Goal: Information Seeking & Learning: Learn about a topic

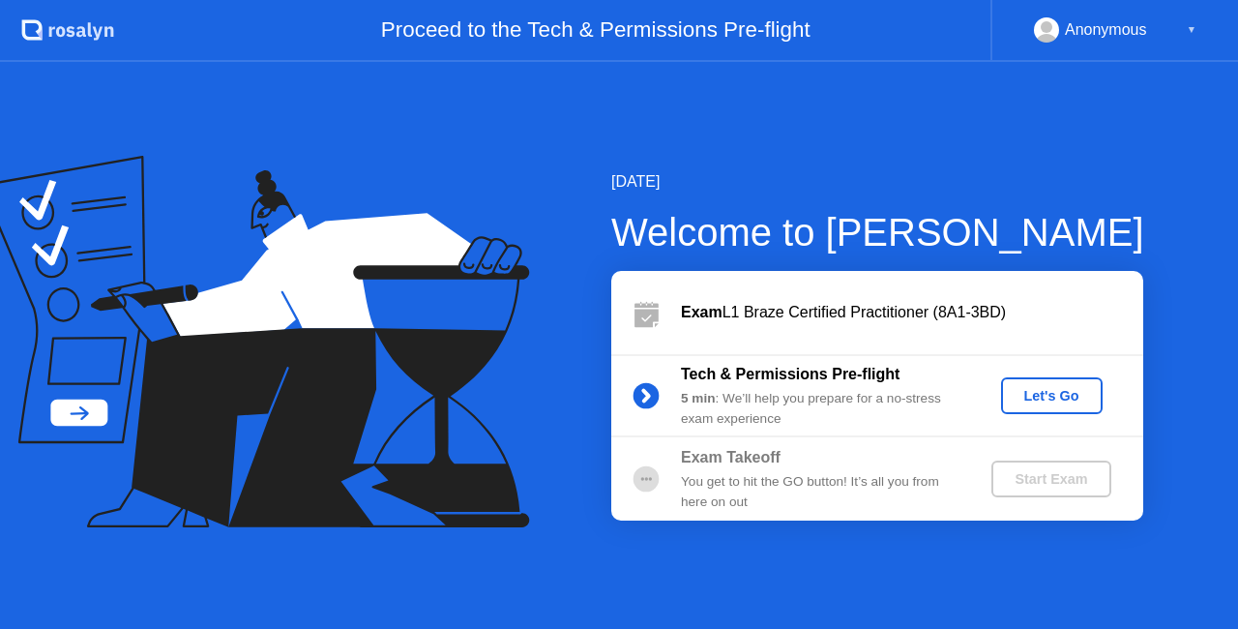
click at [1059, 483] on div "Start Exam" at bounding box center [1051, 478] width 104 height 15
click at [1071, 399] on div "Let's Go" at bounding box center [1052, 395] width 86 height 15
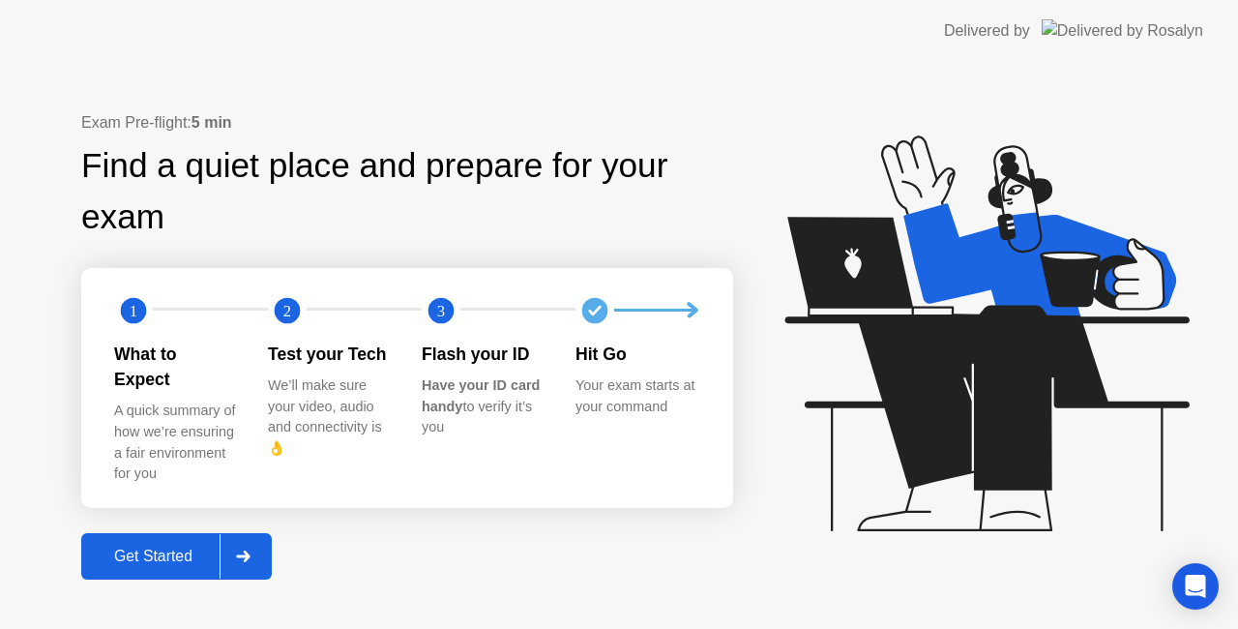
click at [154, 551] on div "Get Started" at bounding box center [153, 556] width 133 height 17
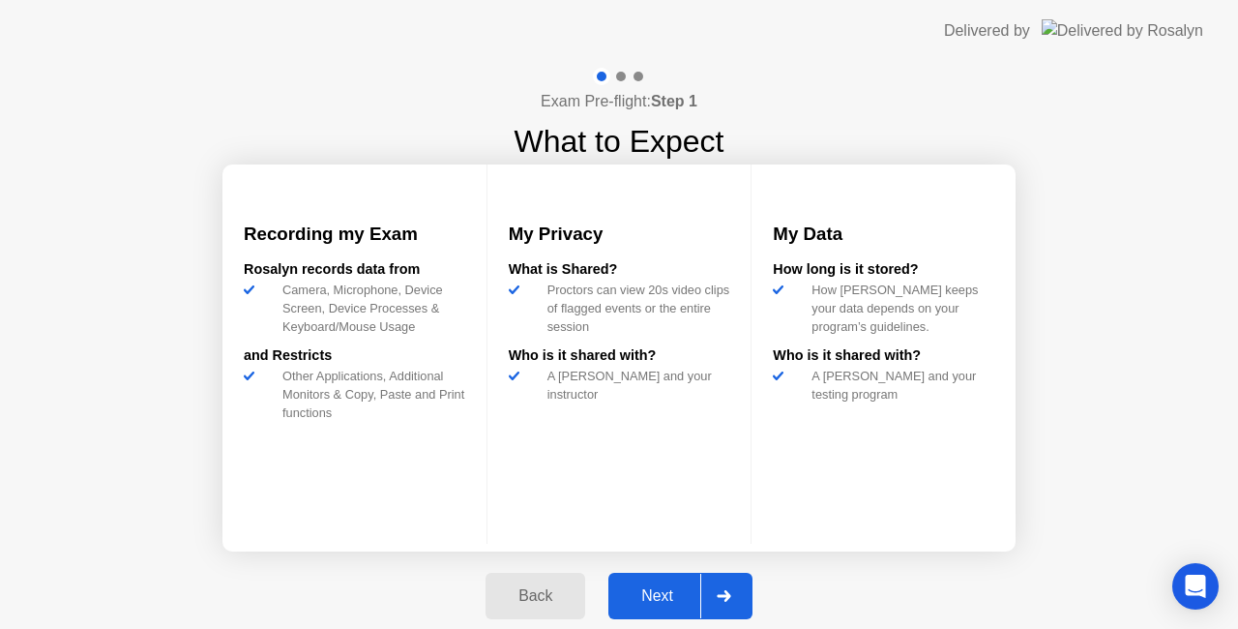
click at [657, 600] on div "Next" at bounding box center [657, 595] width 86 height 17
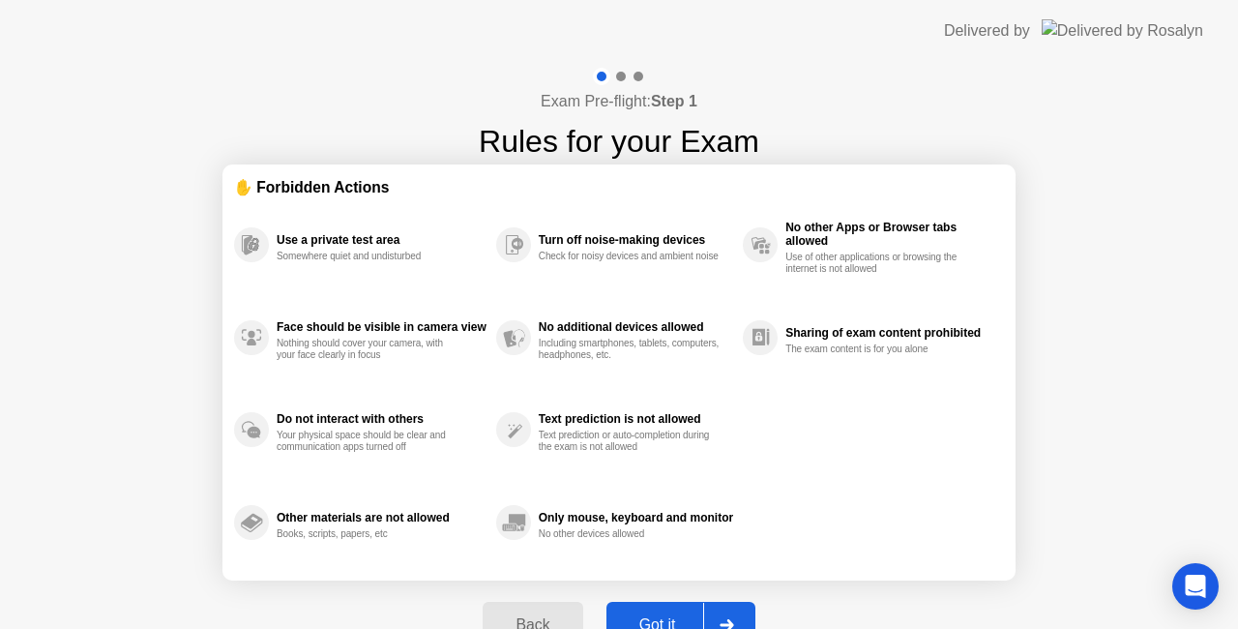
click at [673, 616] on div "Got it" at bounding box center [657, 624] width 91 height 17
select select "**********"
select select "*******"
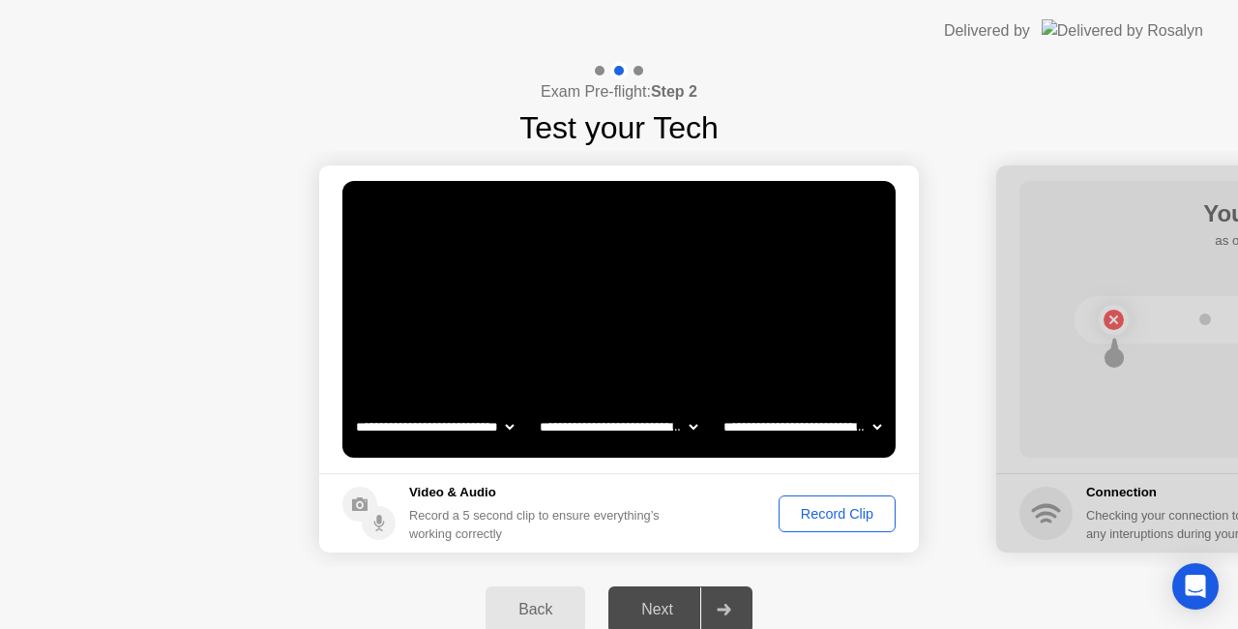
click at [827, 514] on div "Record Clip" at bounding box center [838, 513] width 104 height 15
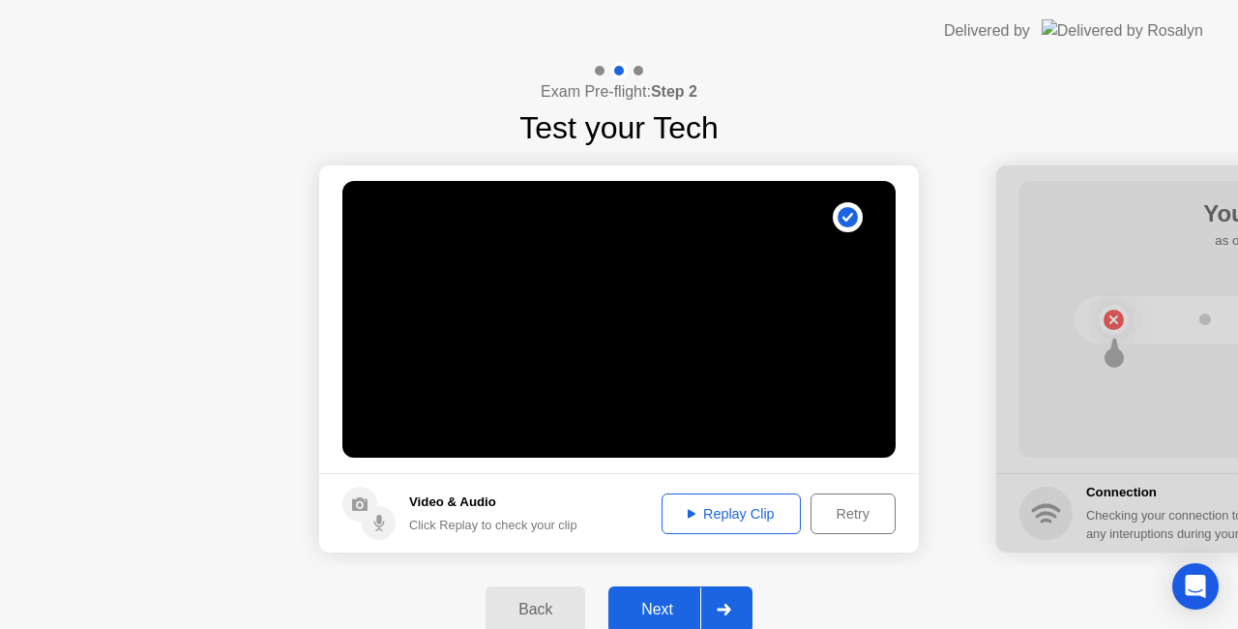
click at [681, 611] on div "Next" at bounding box center [657, 609] width 86 height 17
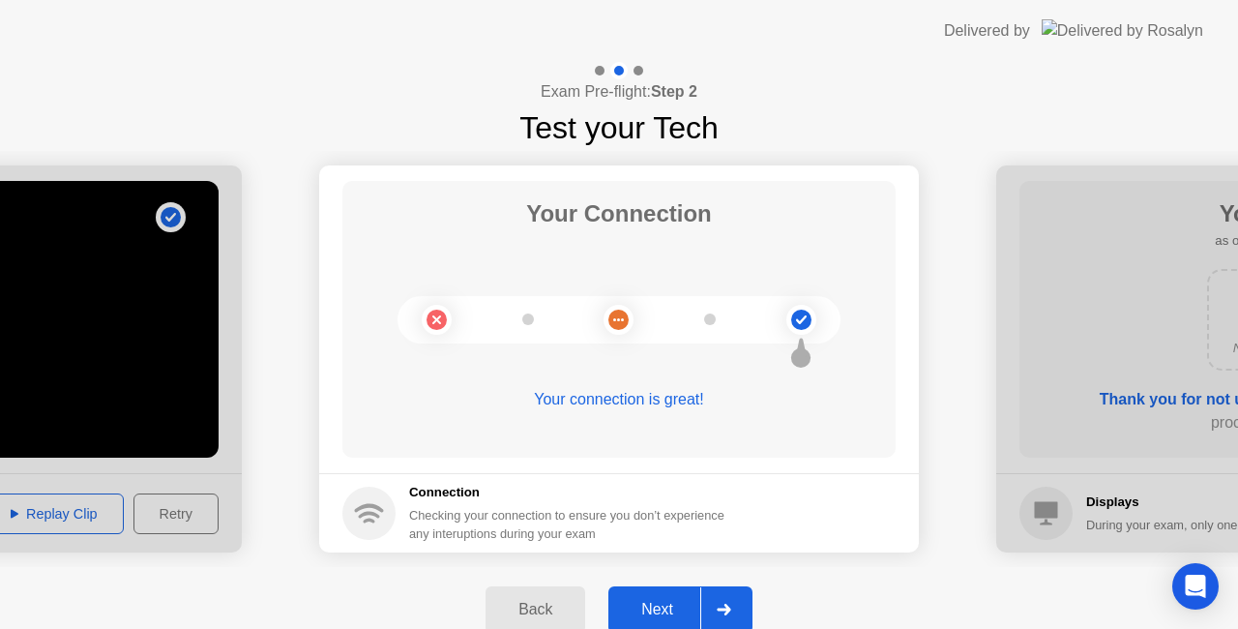
click at [673, 612] on div "Next" at bounding box center [657, 609] width 86 height 17
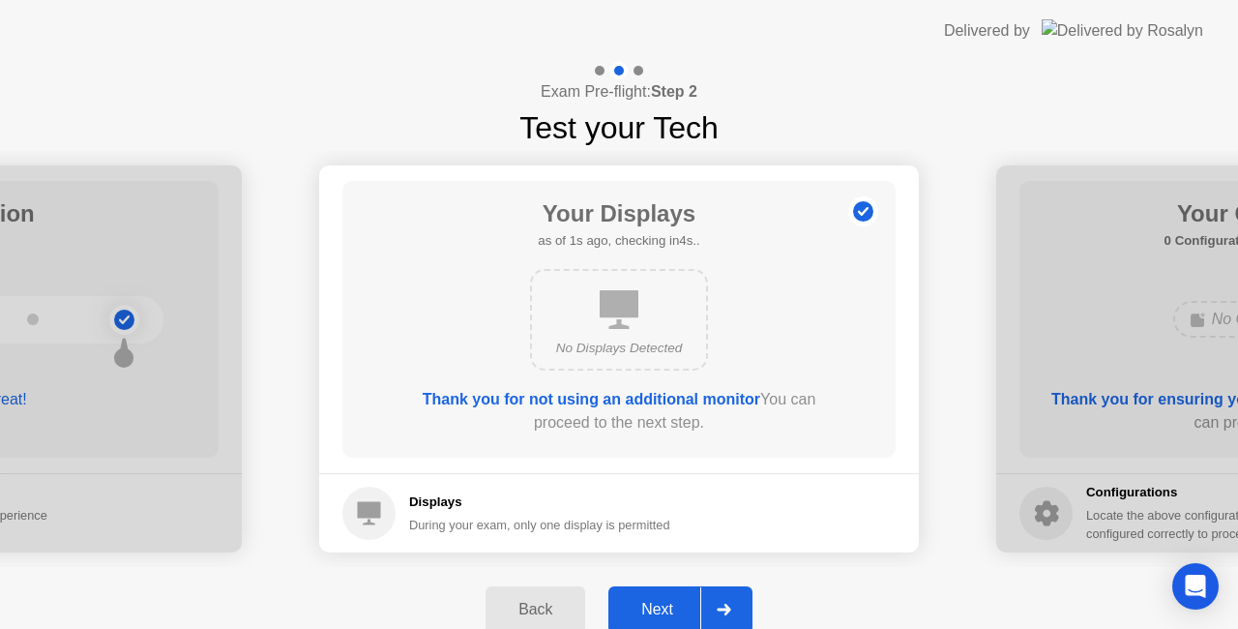
click at [679, 606] on div "Next" at bounding box center [657, 609] width 86 height 17
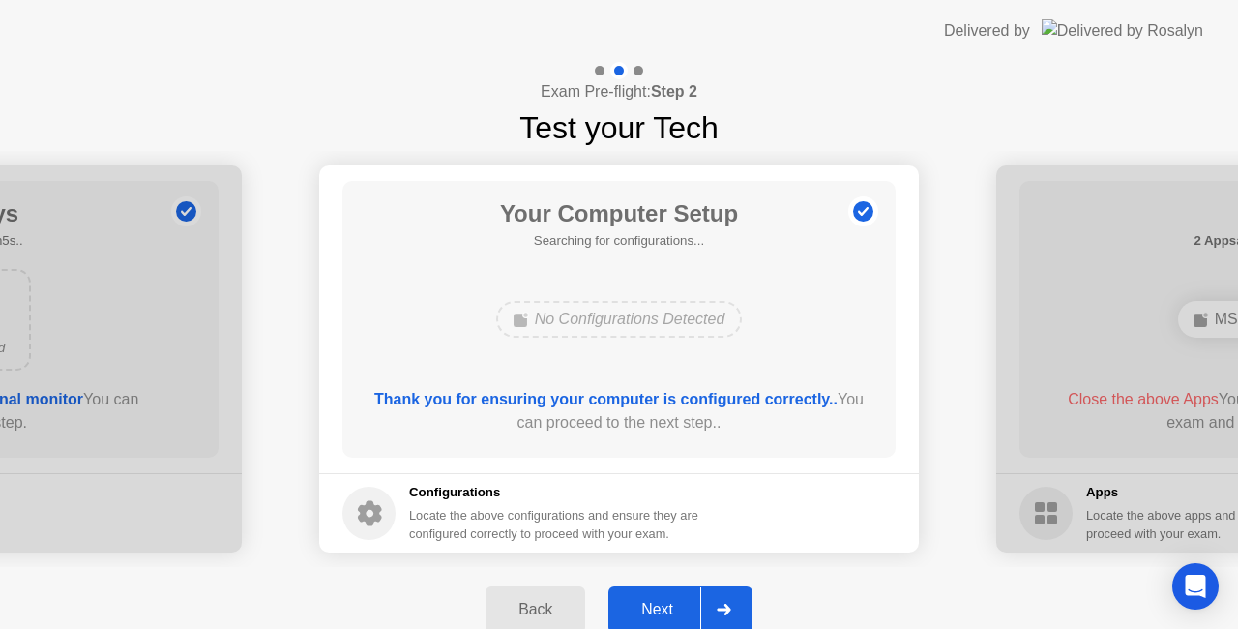
click at [679, 606] on div "Next" at bounding box center [657, 609] width 86 height 17
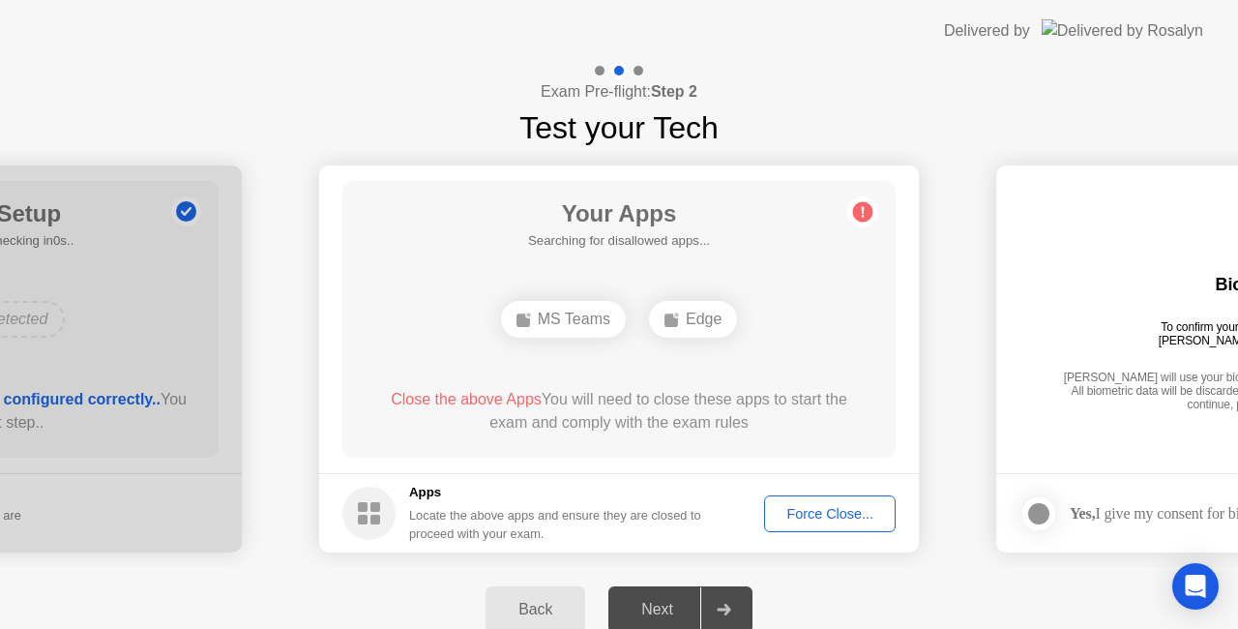
click at [739, 548] on footer "Apps Locate the above apps and ensure they are closed to proceed with your exam…" at bounding box center [619, 512] width 600 height 79
click at [850, 532] on footer "Apps Locate the above apps and ensure they are closed to proceed with your exam…" at bounding box center [619, 512] width 600 height 79
click at [868, 516] on div "Force Close..." at bounding box center [830, 513] width 118 height 15
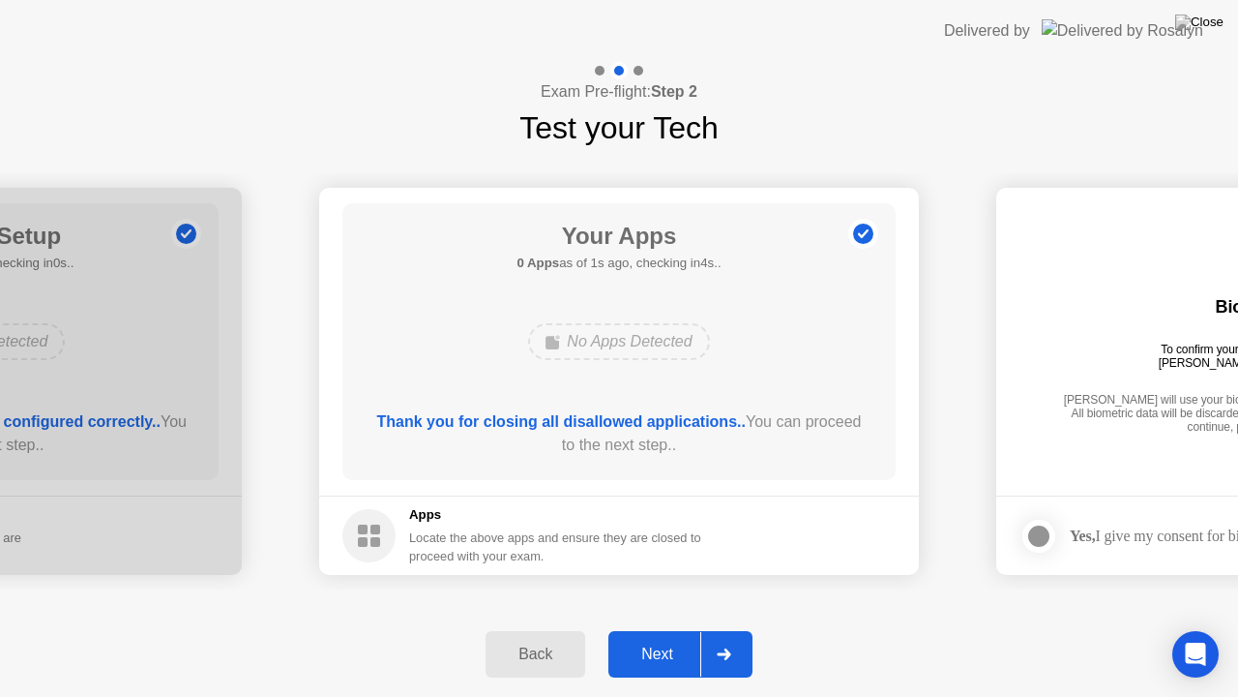
click at [675, 628] on div "Next" at bounding box center [657, 653] width 86 height 17
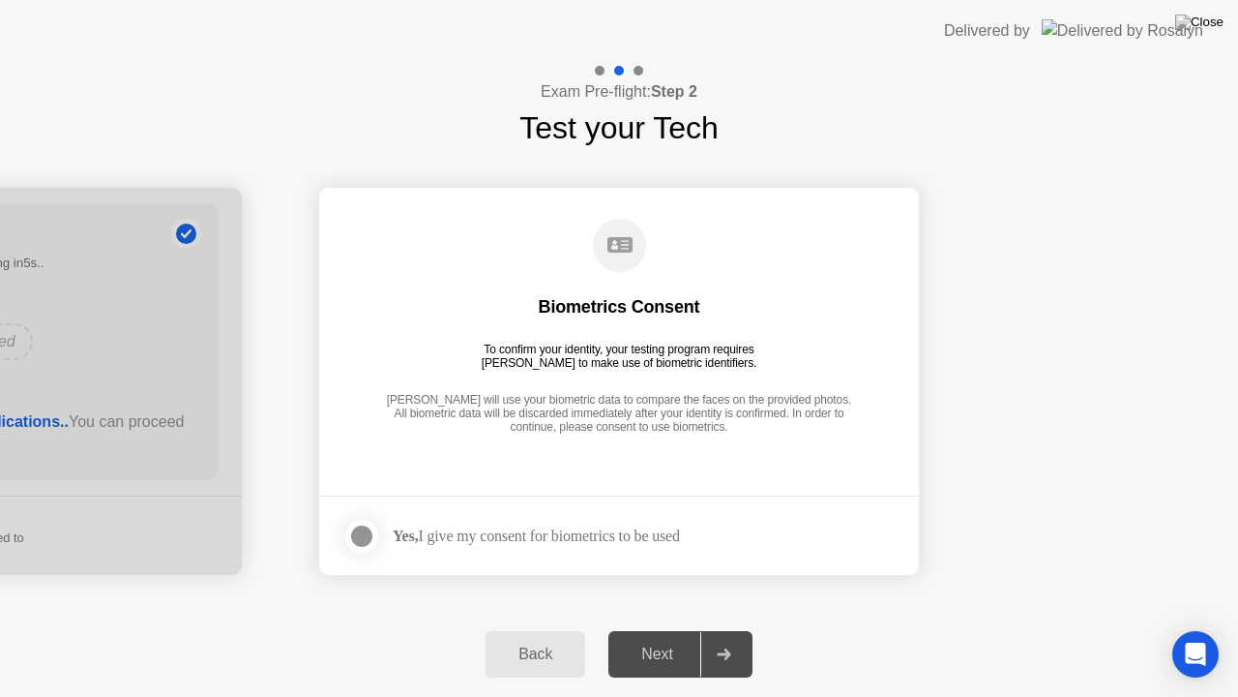
click at [371, 532] on div at bounding box center [361, 535] width 23 height 23
click at [682, 628] on div "Next" at bounding box center [657, 653] width 86 height 17
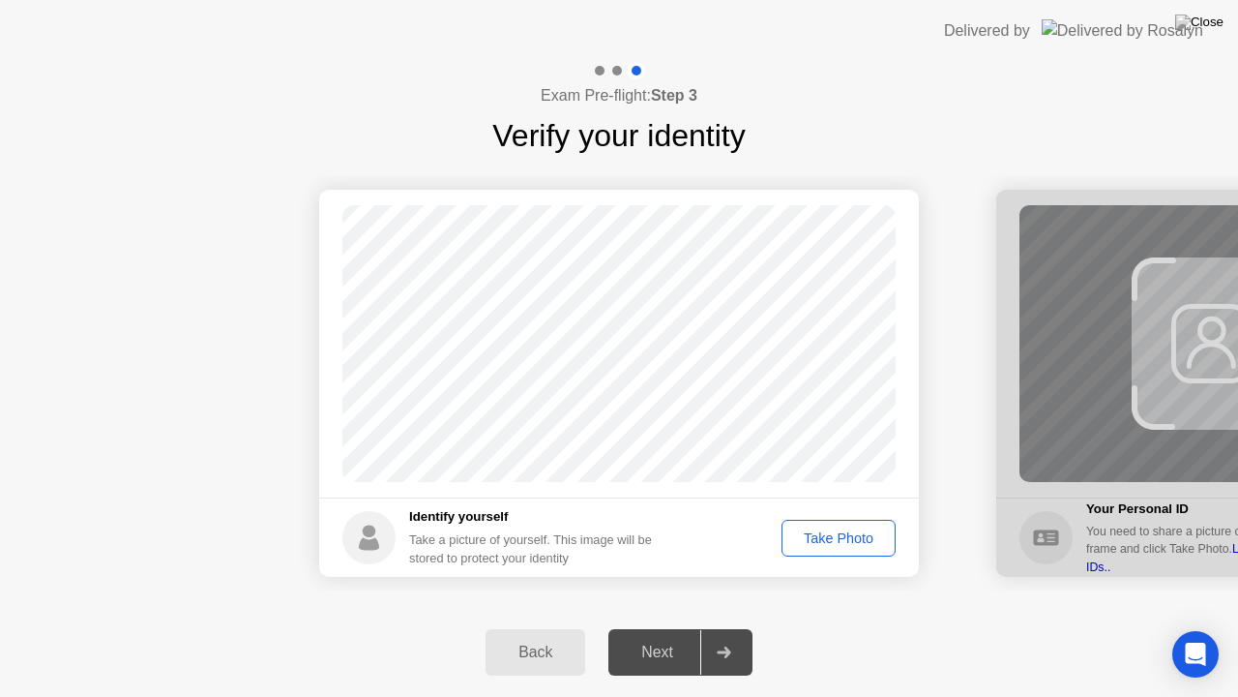
click at [863, 543] on div "Take Photo" at bounding box center [839, 537] width 101 height 15
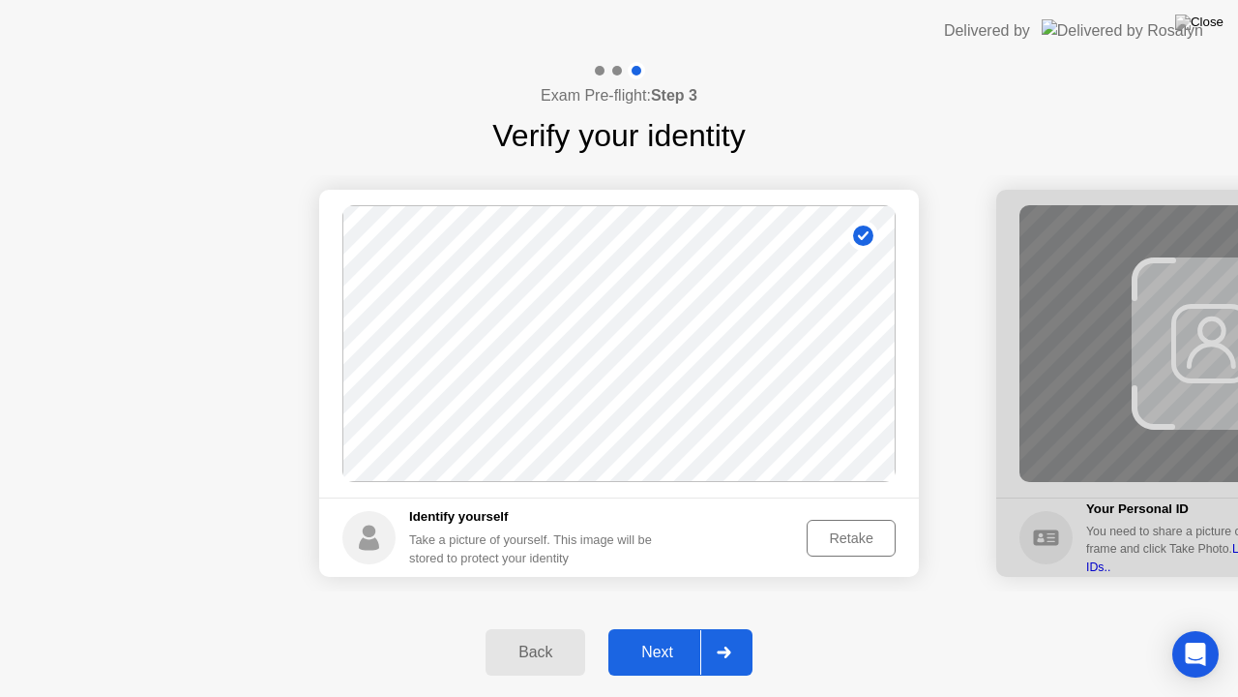
click at [650, 628] on div "Next" at bounding box center [657, 651] width 86 height 17
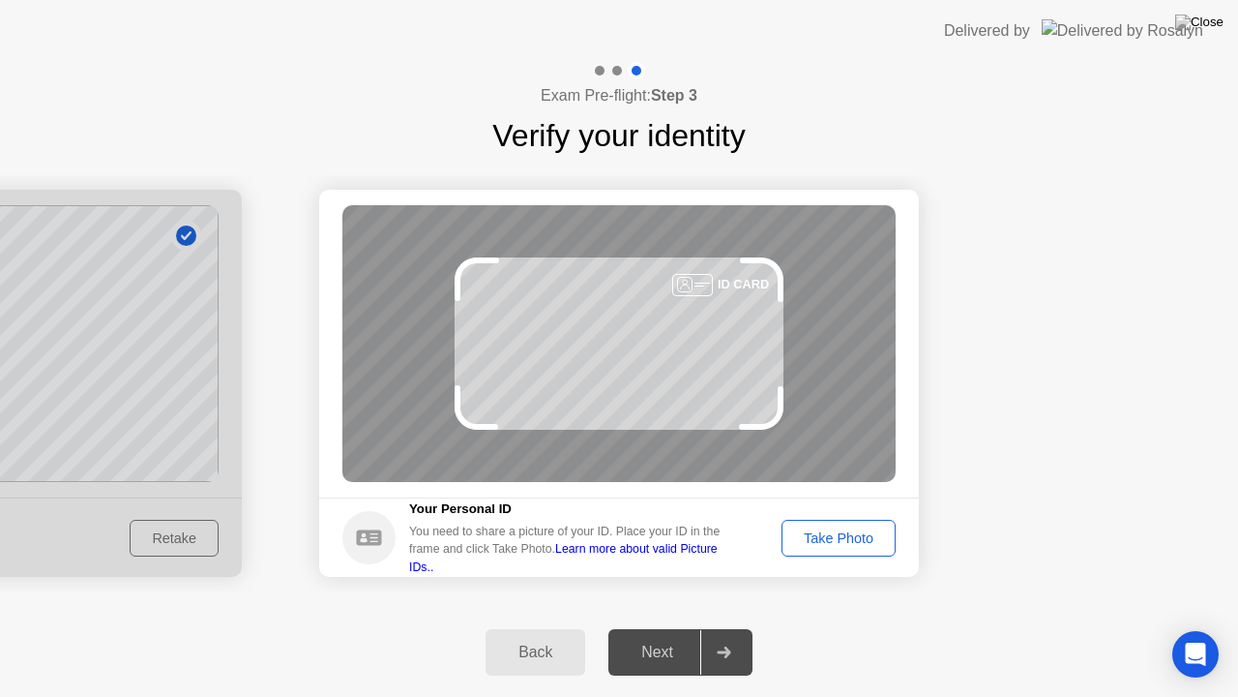
click at [861, 539] on div "Take Photo" at bounding box center [839, 537] width 101 height 15
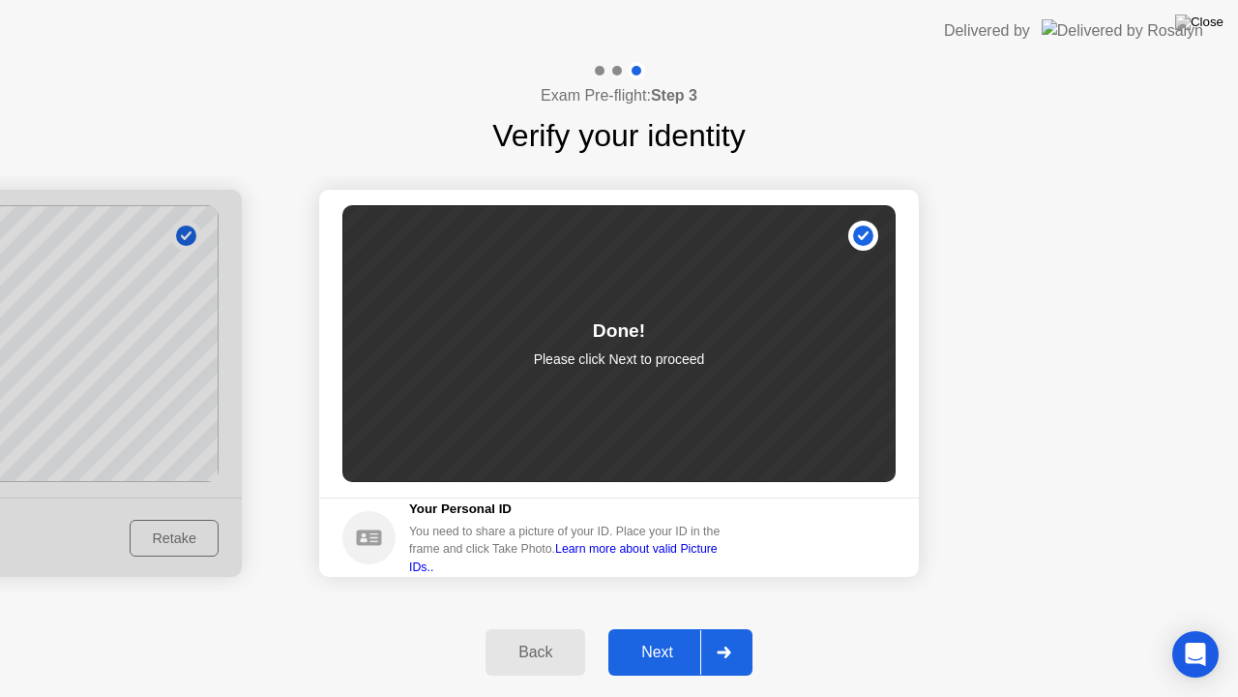
click at [675, 628] on div "Next" at bounding box center [657, 651] width 86 height 17
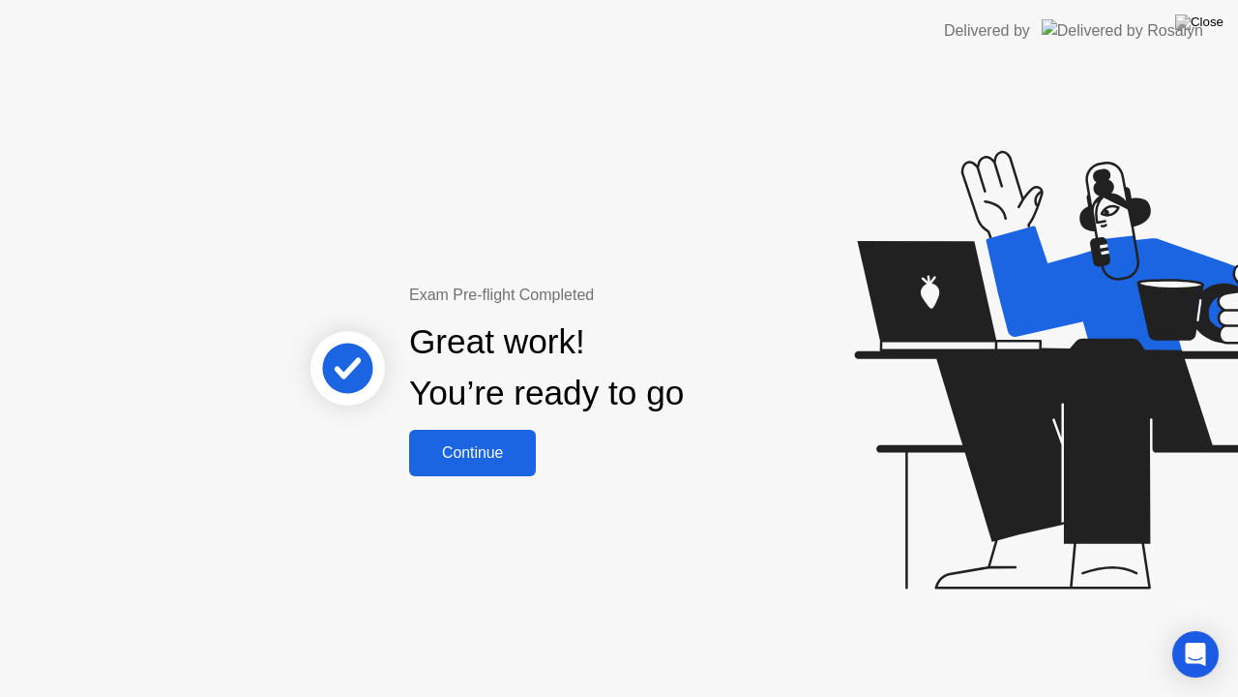
click at [458, 436] on button "Continue" at bounding box center [472, 453] width 127 height 46
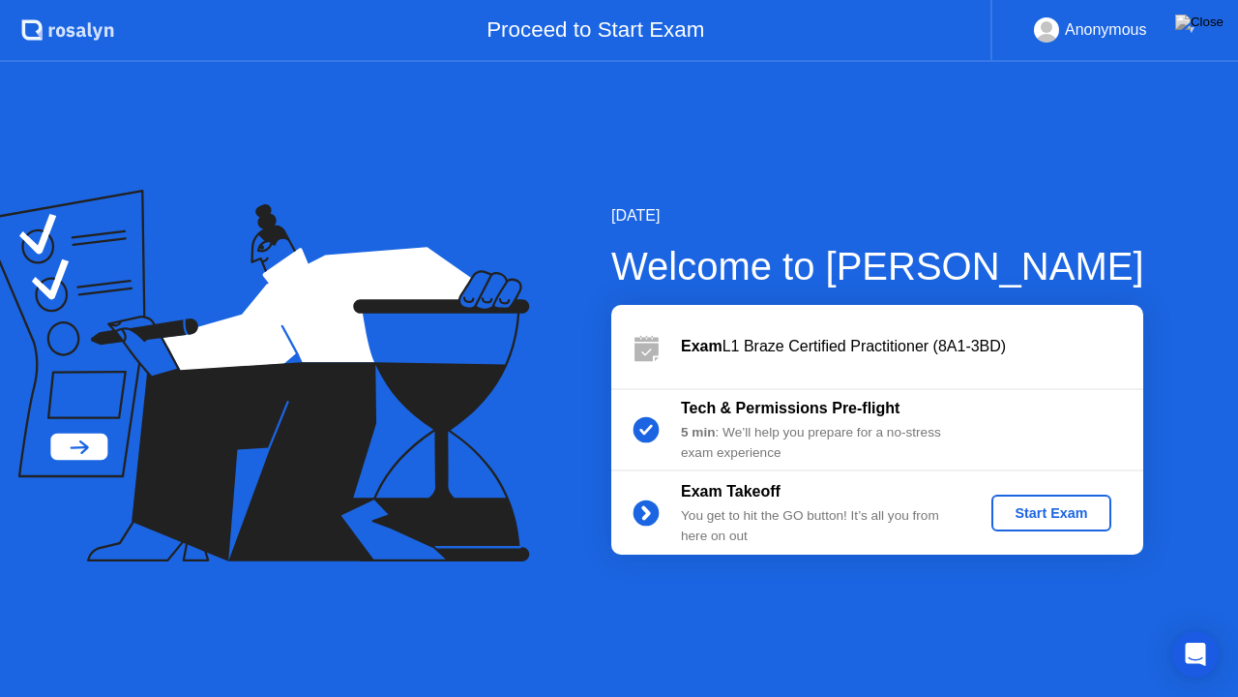
click at [1086, 517] on div "Start Exam" at bounding box center [1051, 512] width 104 height 15
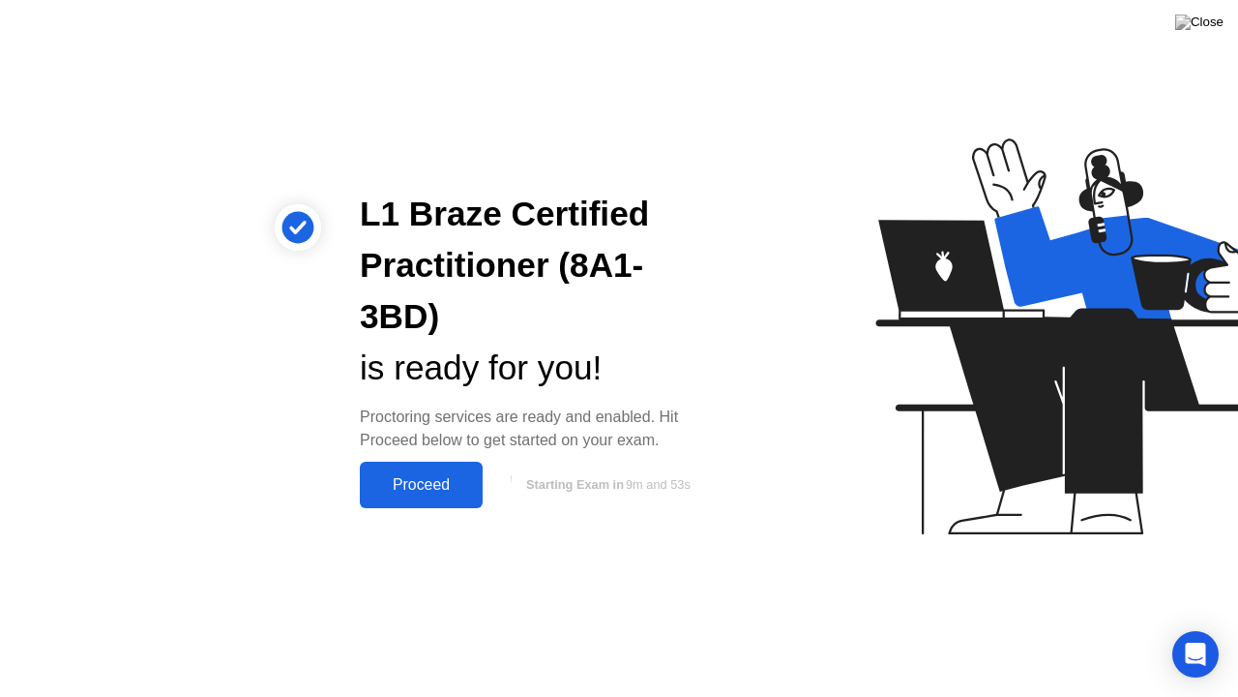
click at [451, 477] on div "Proceed" at bounding box center [421, 484] width 111 height 17
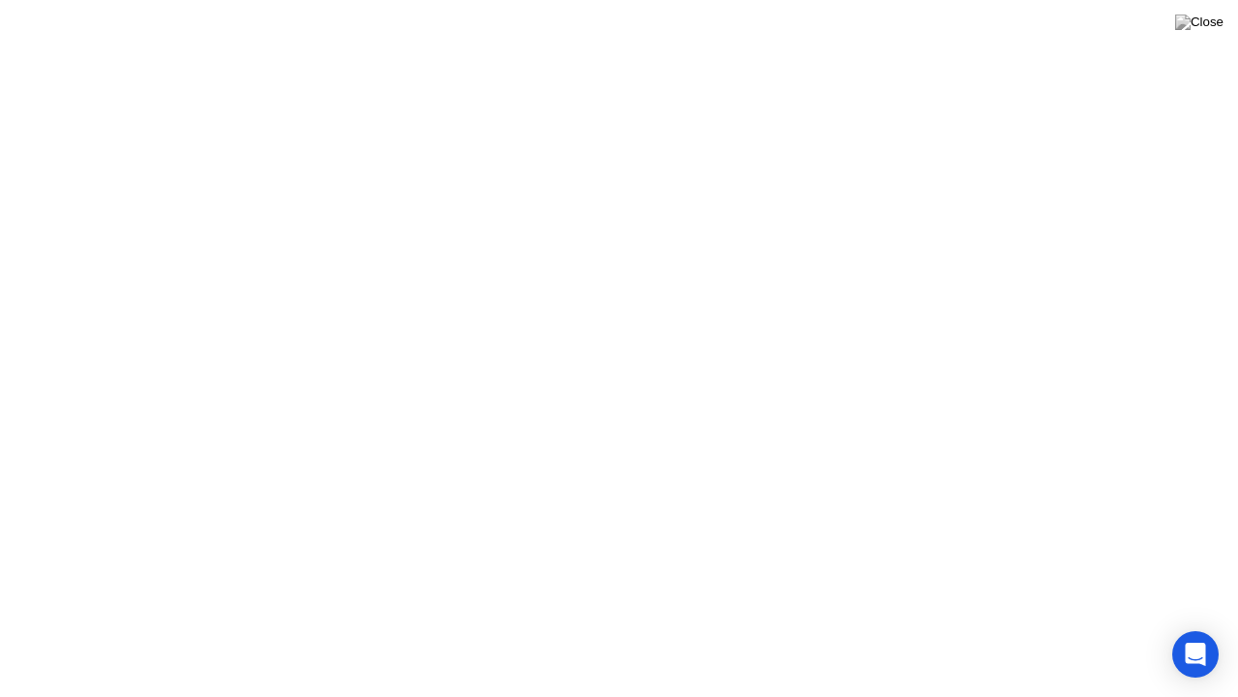
click div
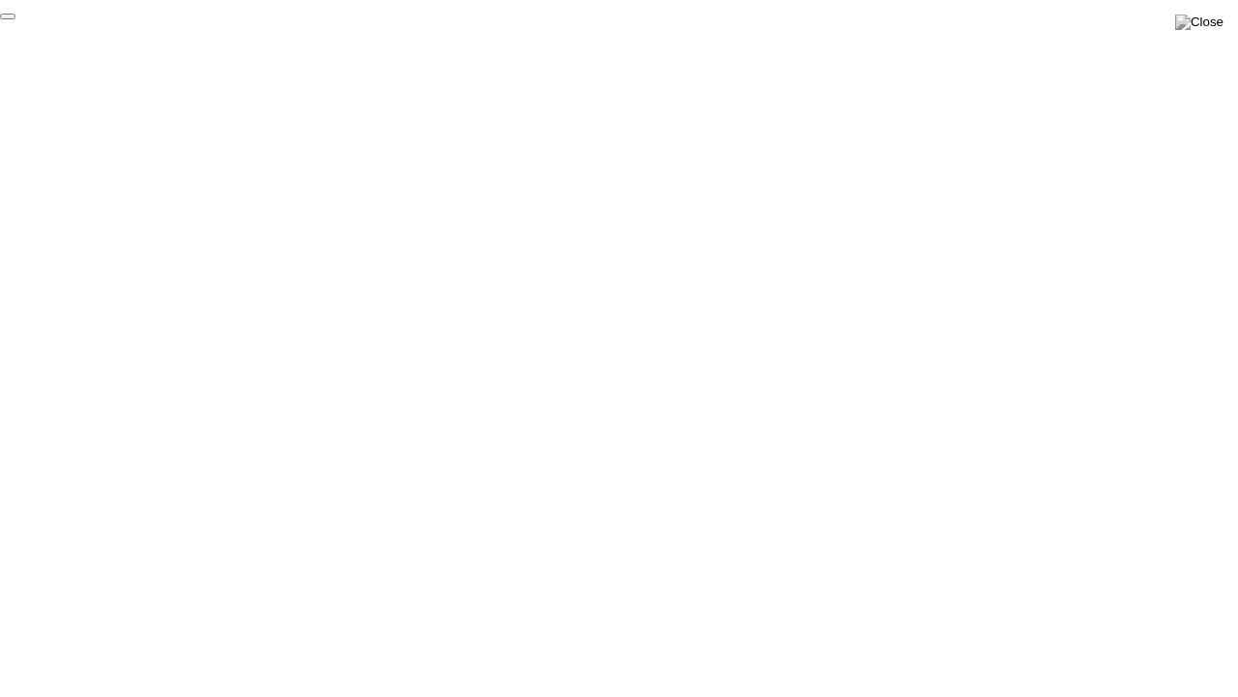
click div "End Proctoring Session"
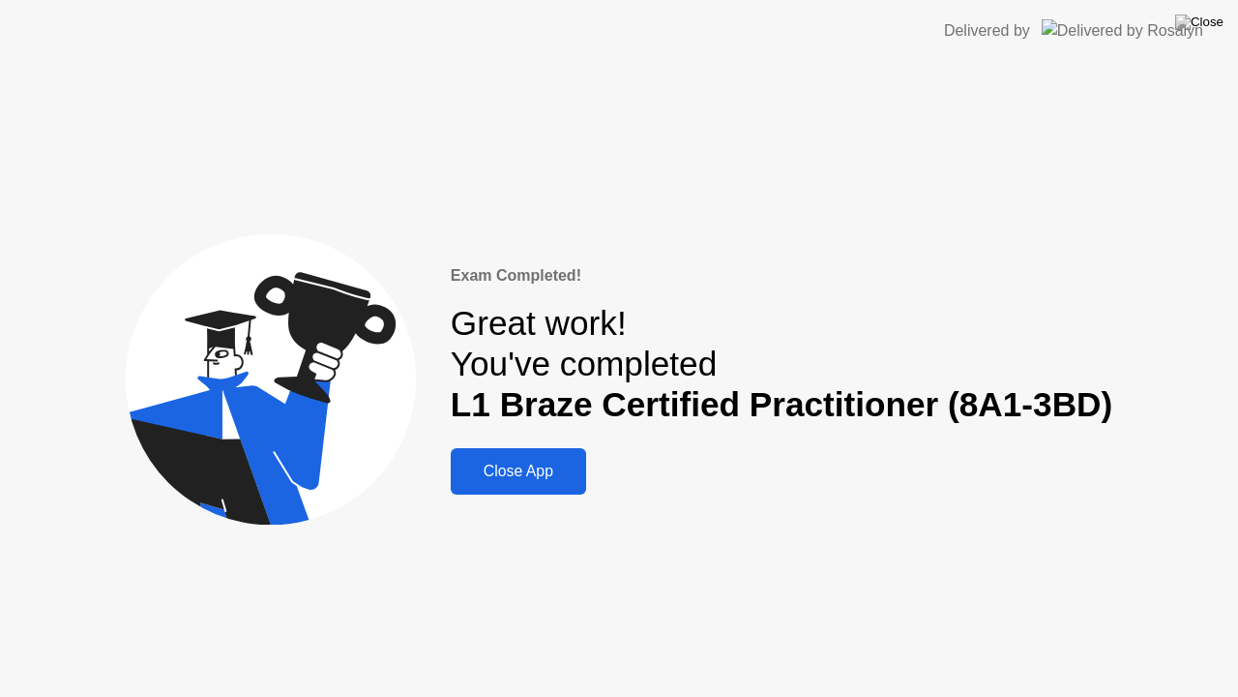
click at [547, 485] on button "Close App" at bounding box center [518, 471] width 135 height 46
